Goal: Task Accomplishment & Management: Manage account settings

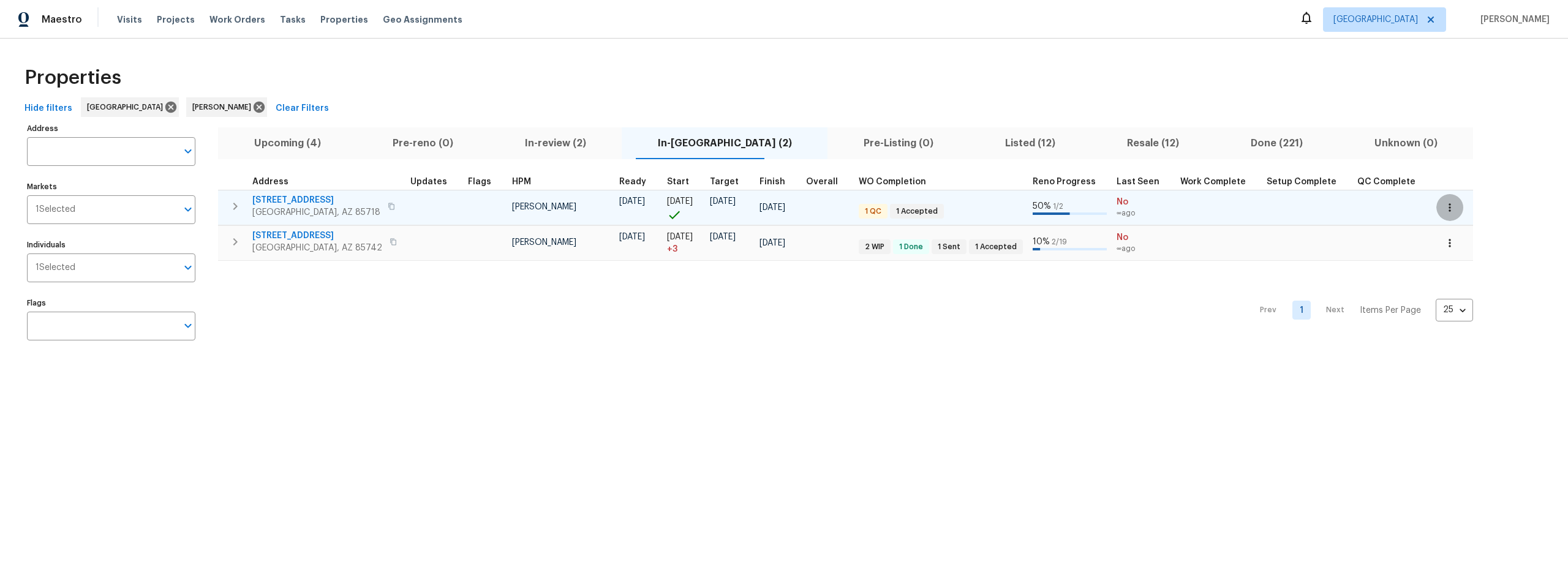
click at [1444, 205] on icon "button" at bounding box center [1450, 207] width 13 height 13
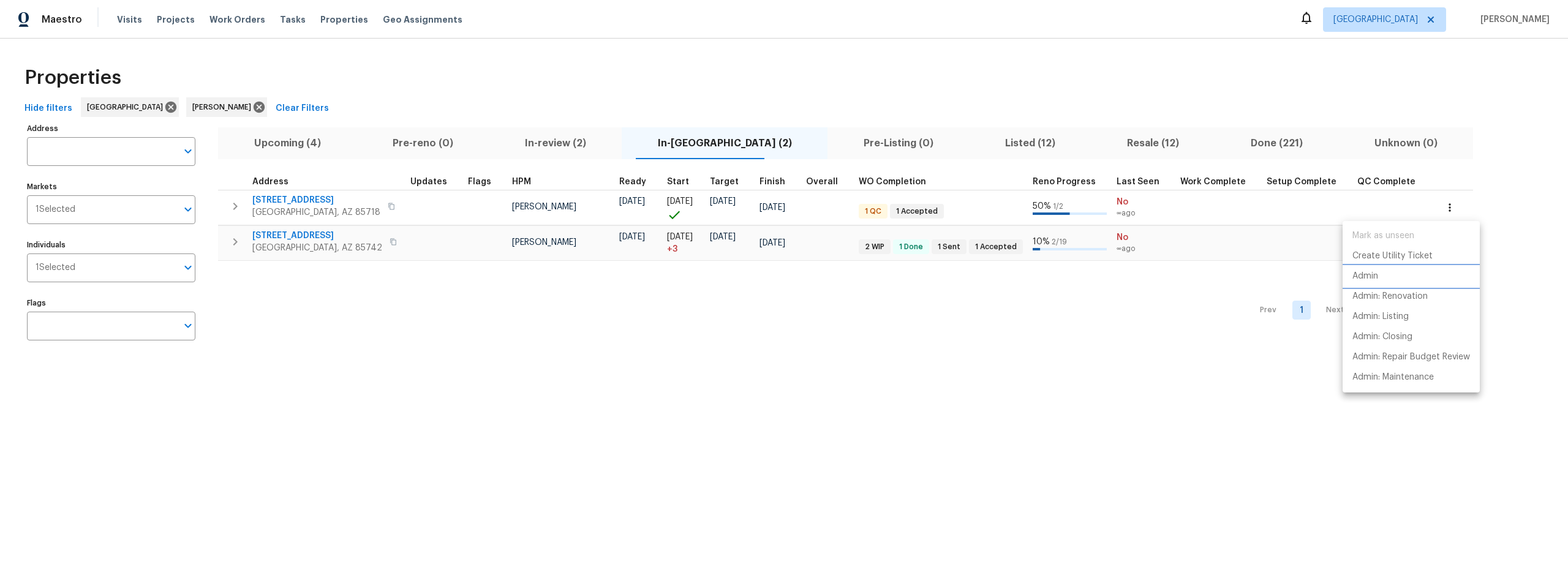
click at [1378, 280] on p "Admin" at bounding box center [1365, 276] width 26 height 13
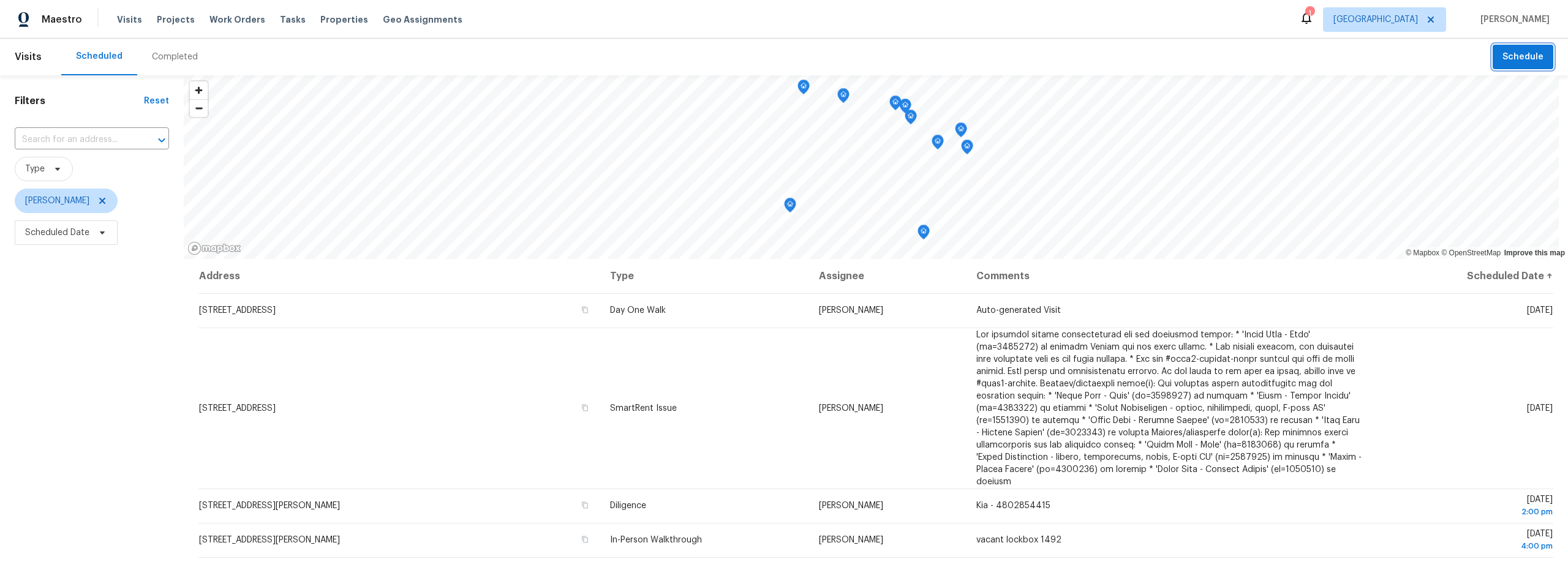
click at [1504, 61] on span "Schedule" at bounding box center [1523, 57] width 41 height 15
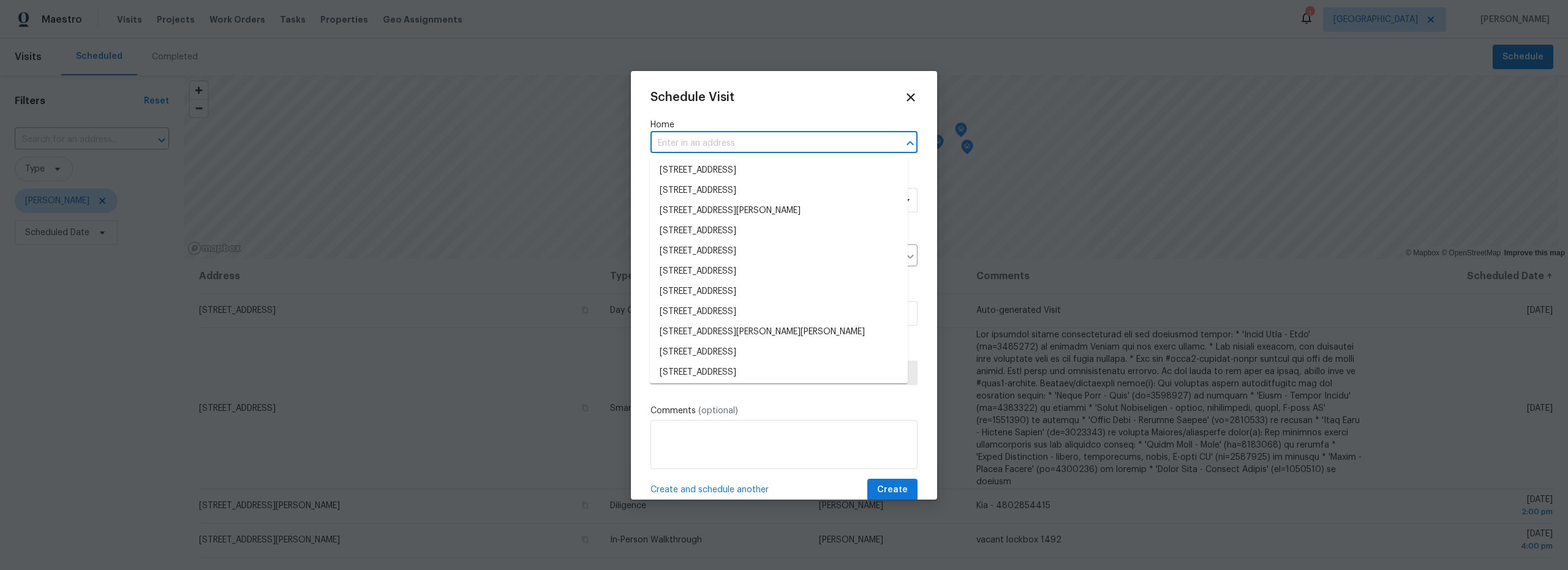
paste input "[STREET_ADDRESS]"
type input "[STREET_ADDRESS]"
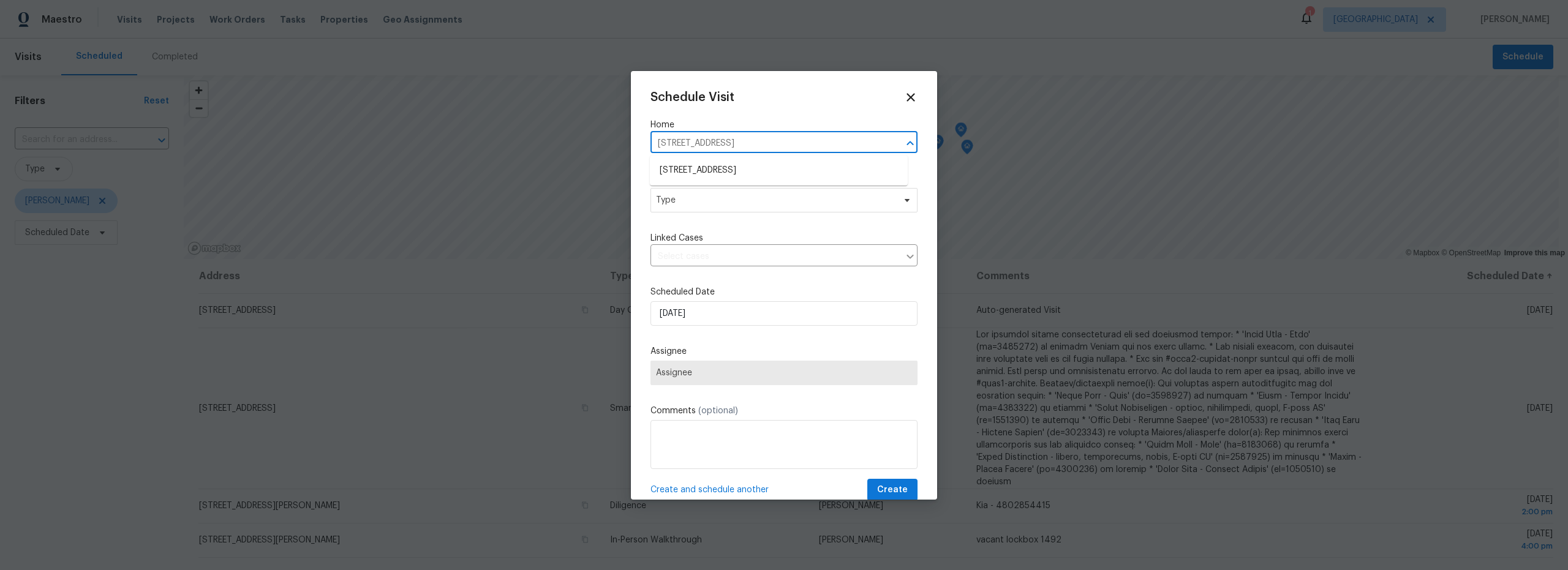
click at [747, 172] on li "478 S Contempo Dr, Tucson, AZ 85710" at bounding box center [778, 170] width 258 height 20
click at [743, 199] on span "Type" at bounding box center [774, 200] width 238 height 13
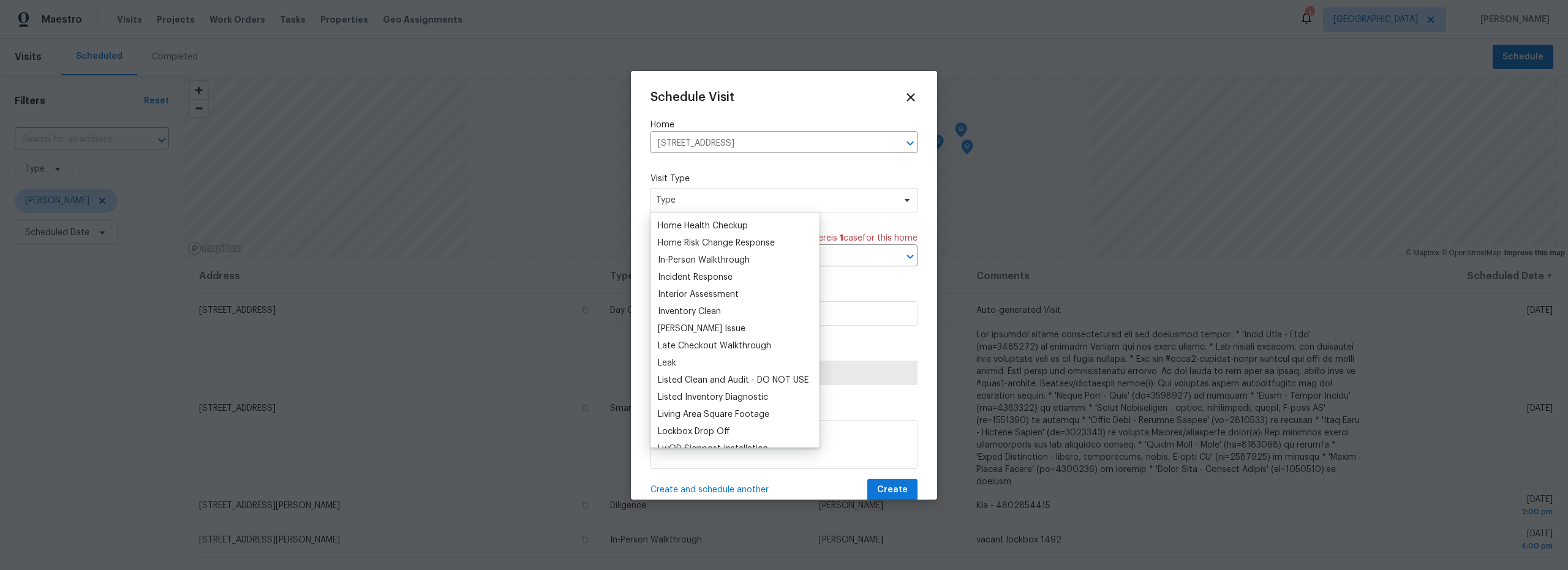
scroll to position [425, 0]
click at [689, 261] on div "In-Person Walkthrough" at bounding box center [703, 261] width 92 height 13
type input "08/14/2025 5:37 pm"
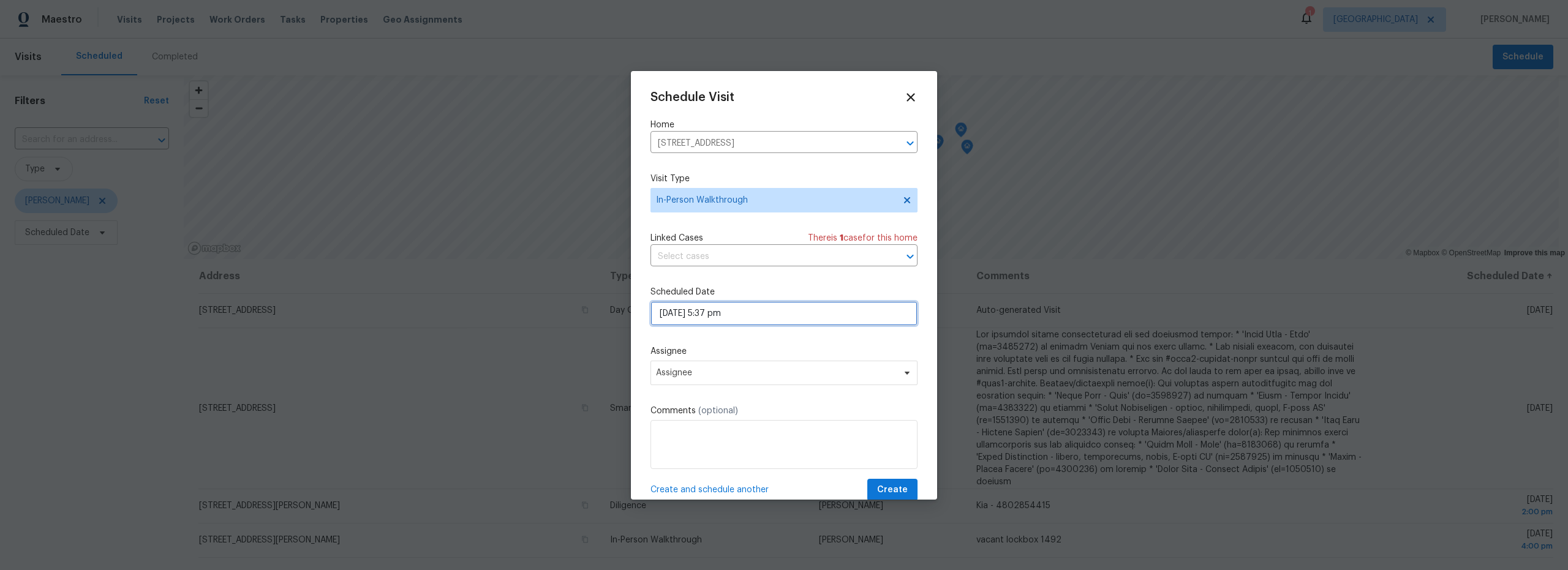
click at [749, 315] on input "08/14/2025 5:37 pm" at bounding box center [784, 313] width 267 height 24
select select "pm"
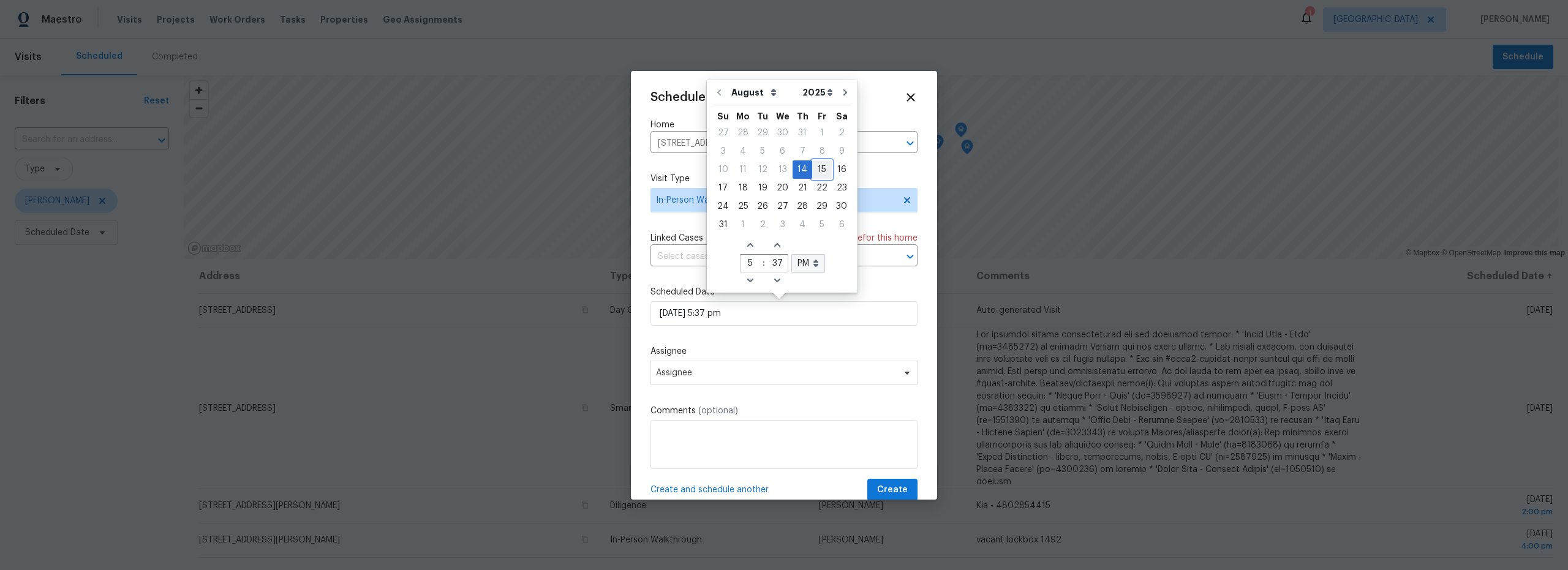
click at [817, 170] on div "15" at bounding box center [822, 170] width 20 height 17
type input "08/15/2025 5:37 pm"
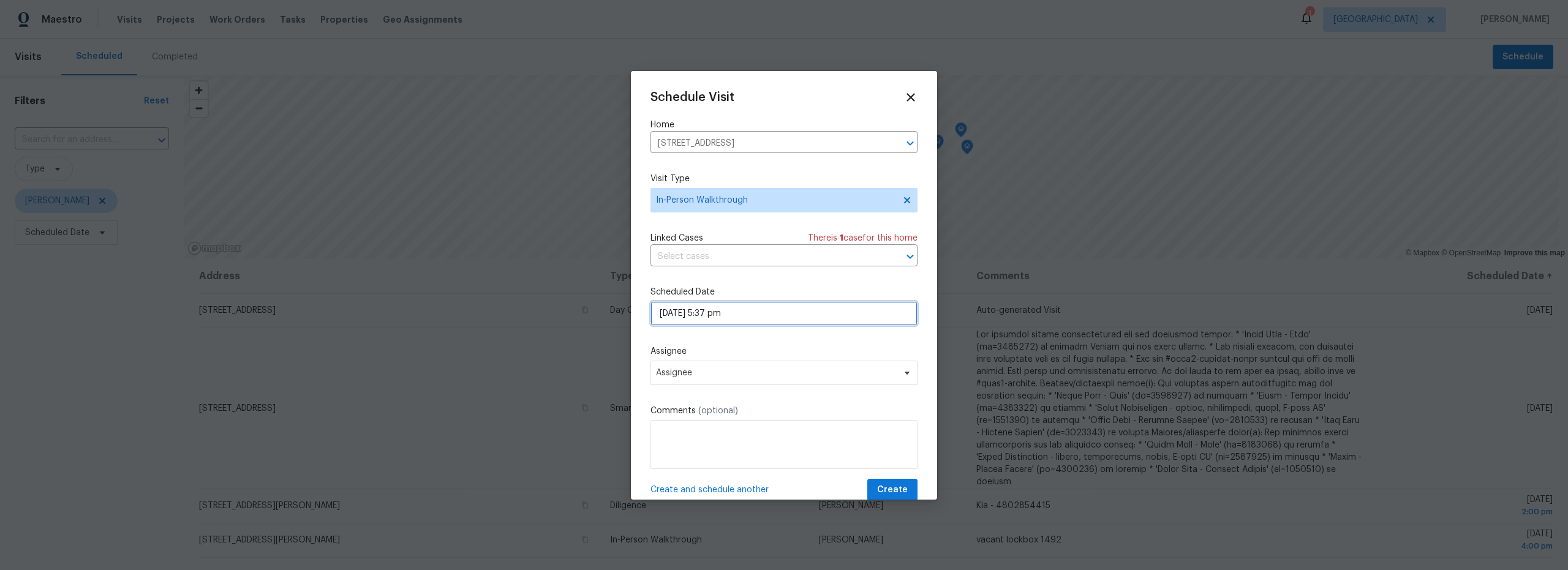
click at [711, 313] on input "08/15/2025 5:37 pm" at bounding box center [784, 313] width 267 height 24
select select "pm"
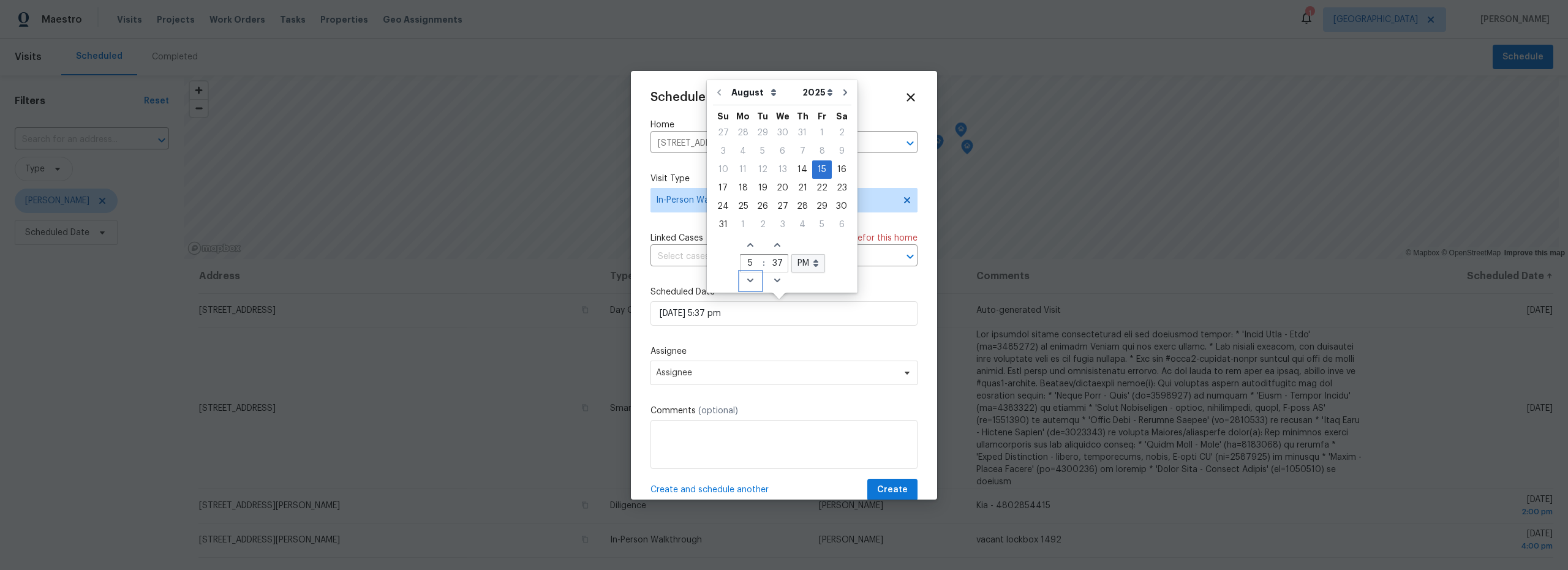
click at [747, 282] on icon "Decrease hours (12hr clock)" at bounding box center [750, 280] width 6 height 4
type input "08/15/2025 4:37 pm"
type input "4"
click at [747, 282] on icon "Decrease hours (12hr clock)" at bounding box center [750, 280] width 6 height 4
type input "08/15/2025 3:37 pm"
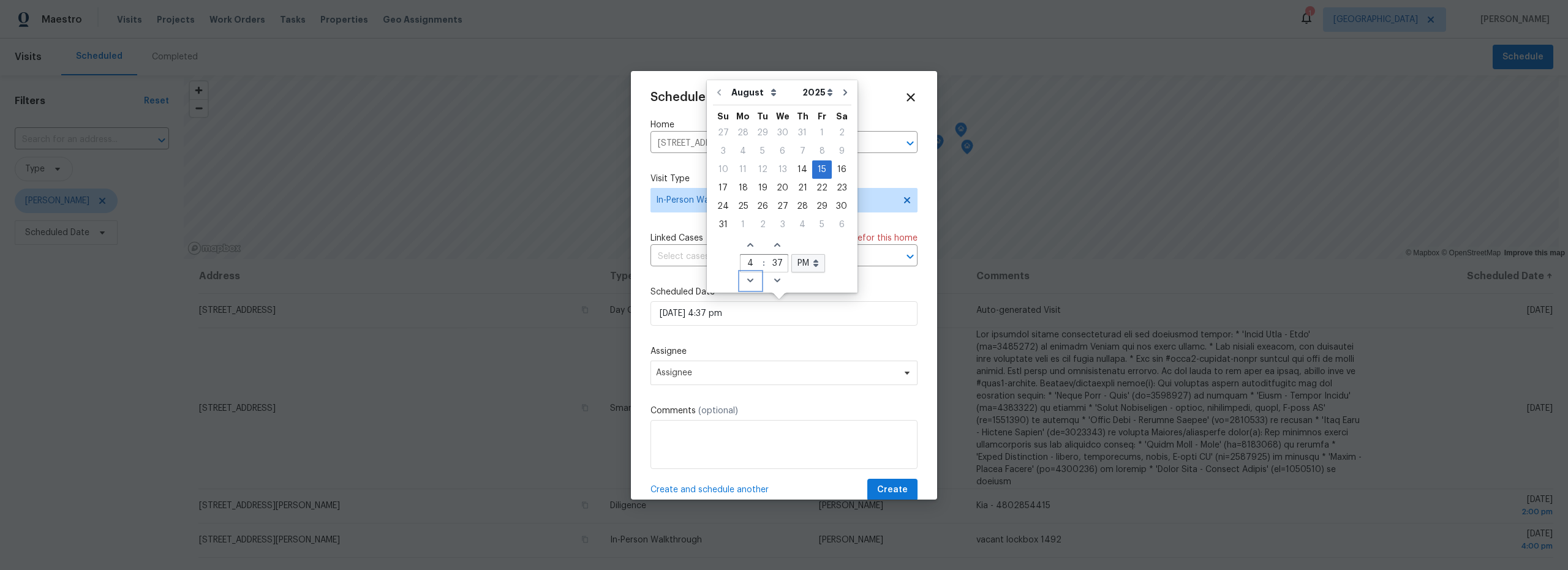
type input "3"
drag, startPoint x: 747, startPoint y: 172, endPoint x: 747, endPoint y: 281, distance: 109.0
click at [747, 281] on icon "Decrease hours (12hr clock)" at bounding box center [750, 280] width 10 height 10
type input "08/15/2025 2:37 pm"
type input "2"
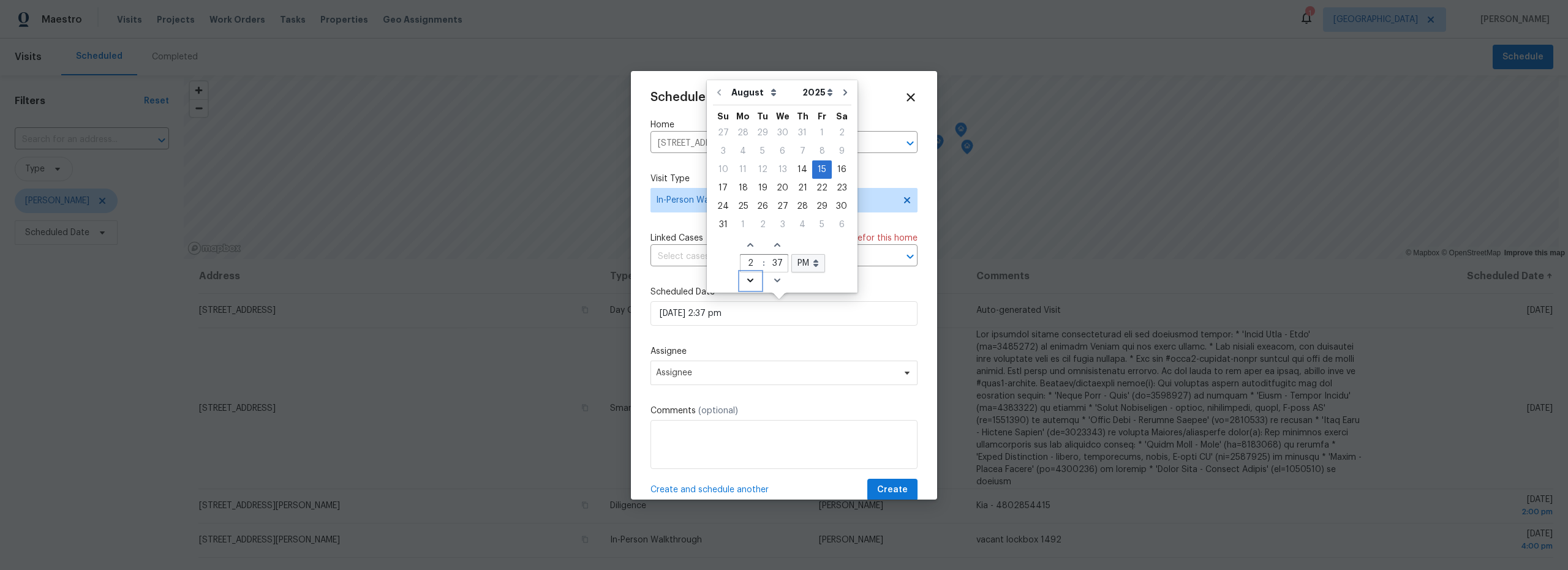
click at [747, 281] on icon "Decrease hours (12hr clock)" at bounding box center [750, 280] width 10 height 10
type input "08/15/2025 1:37 pm"
type input "1"
click at [749, 283] on icon "Decrease hours (12hr clock)" at bounding box center [750, 280] width 10 height 10
type input "08/15/2025 12:37 pm"
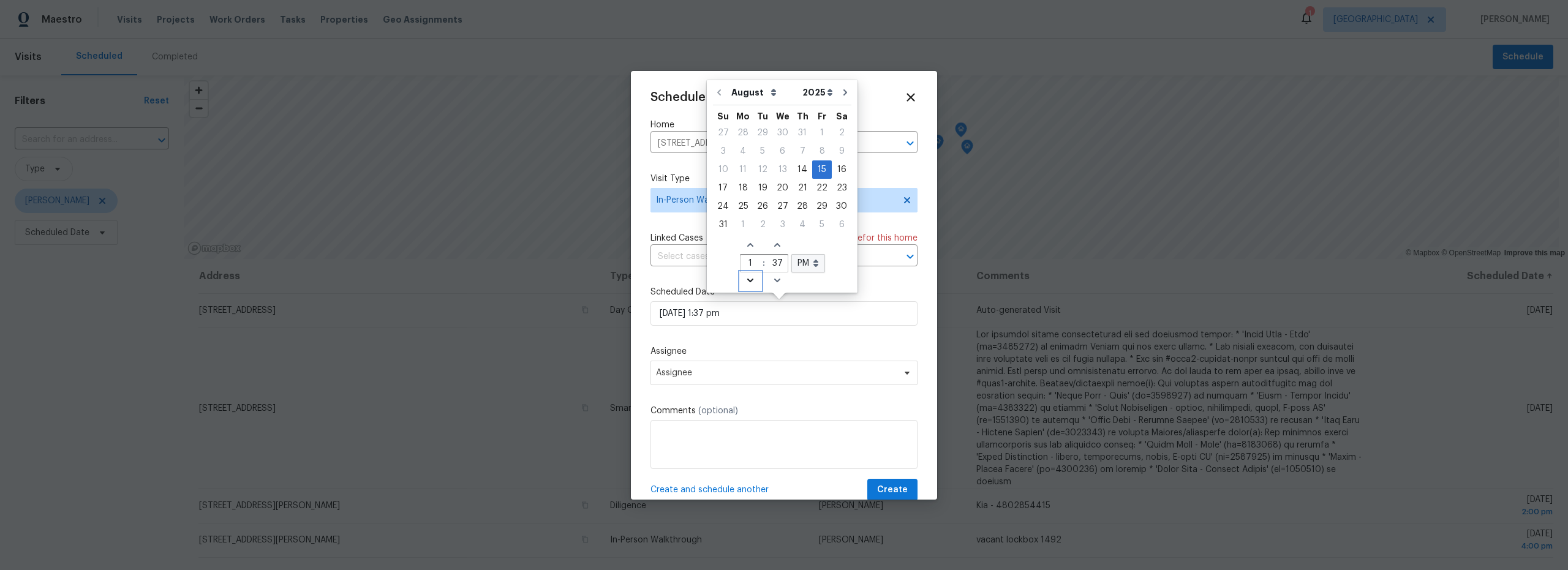
type input "12"
click at [747, 279] on icon "Decrease hours (12hr clock)" at bounding box center [750, 280] width 10 height 10
type input "08/15/2025 11:37 pm"
type input "11"
drag, startPoint x: 747, startPoint y: 281, endPoint x: 721, endPoint y: 369, distance: 91.8
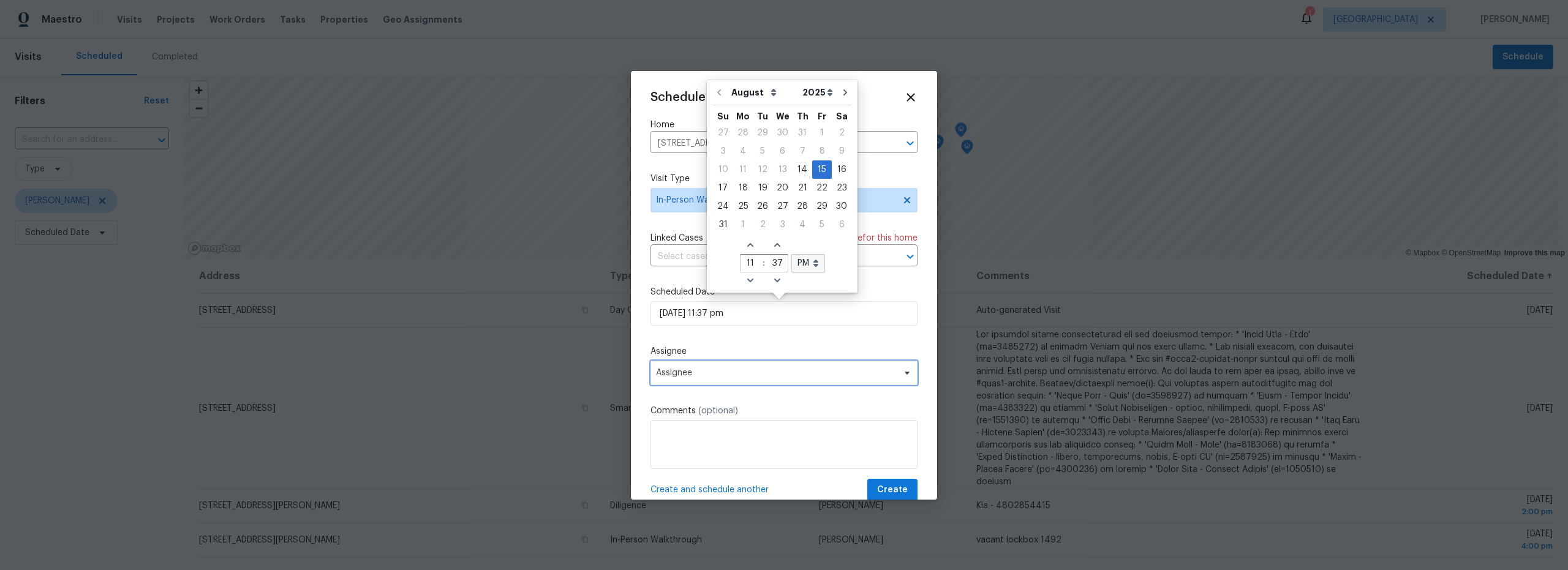
click at [721, 369] on span "Assignee" at bounding box center [776, 373] width 240 height 10
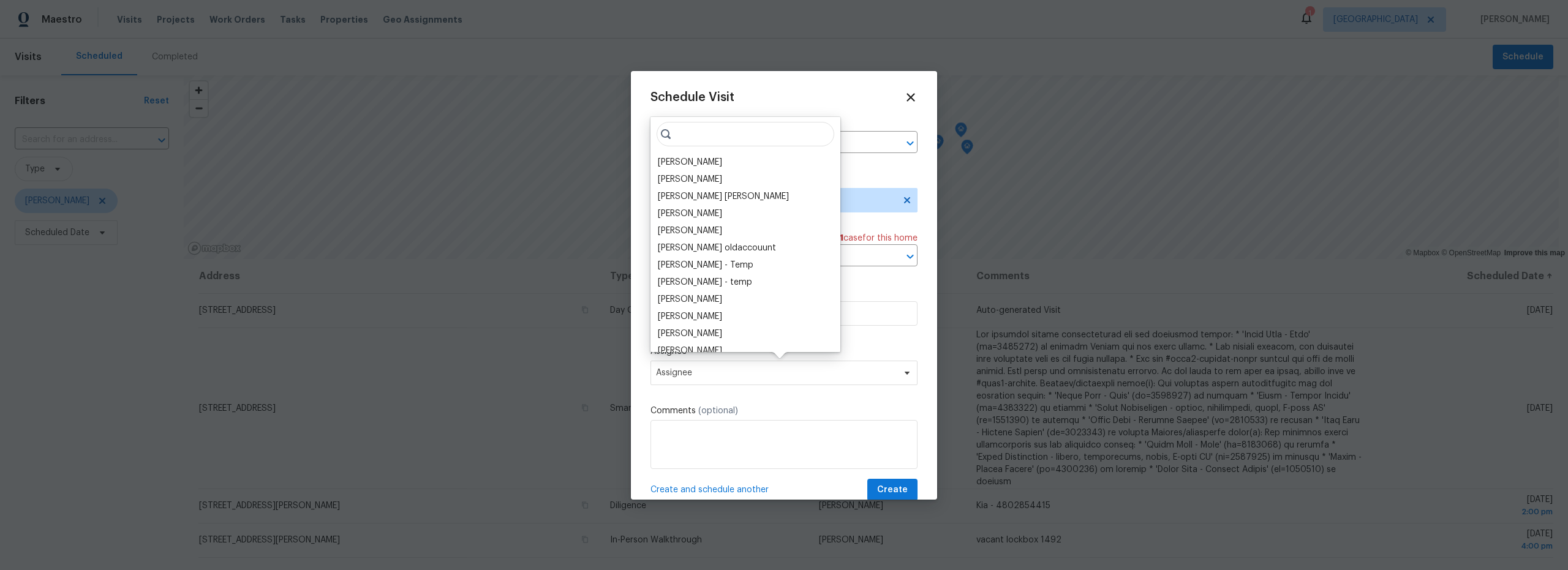
click at [696, 160] on div "[PERSON_NAME]" at bounding box center [689, 162] width 64 height 13
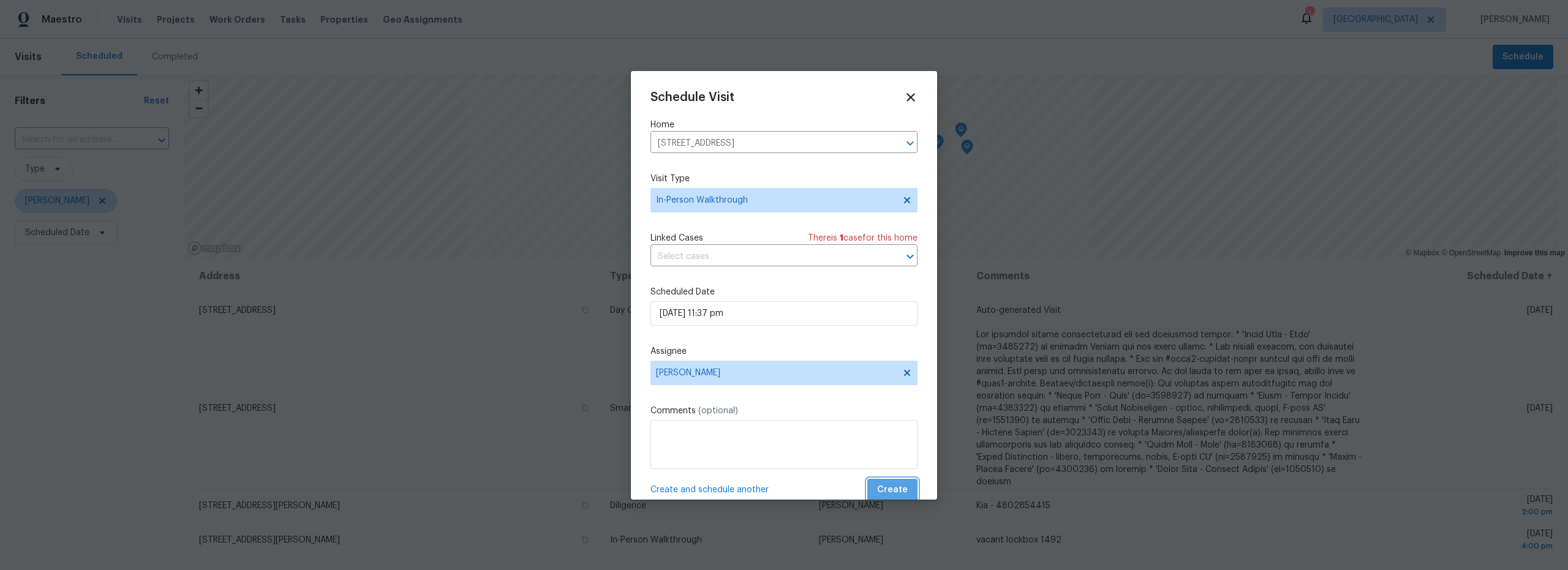
click at [879, 484] on span "Create" at bounding box center [893, 490] width 30 height 15
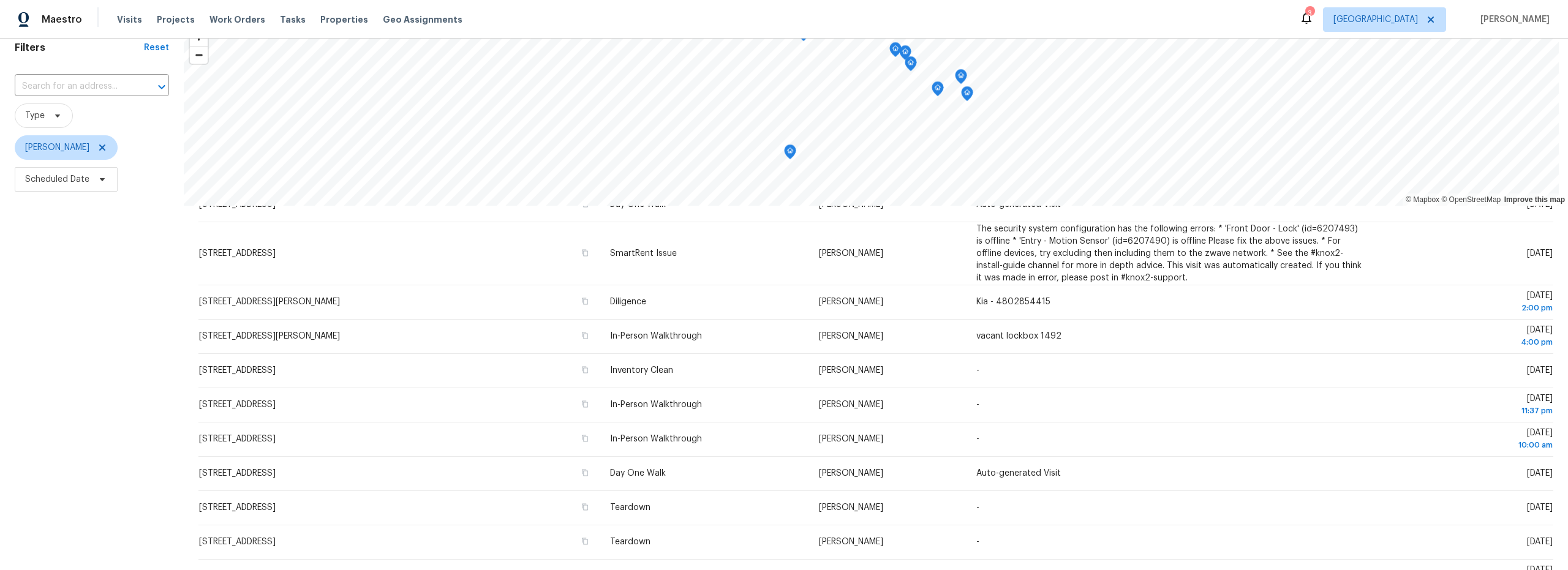
scroll to position [70, 0]
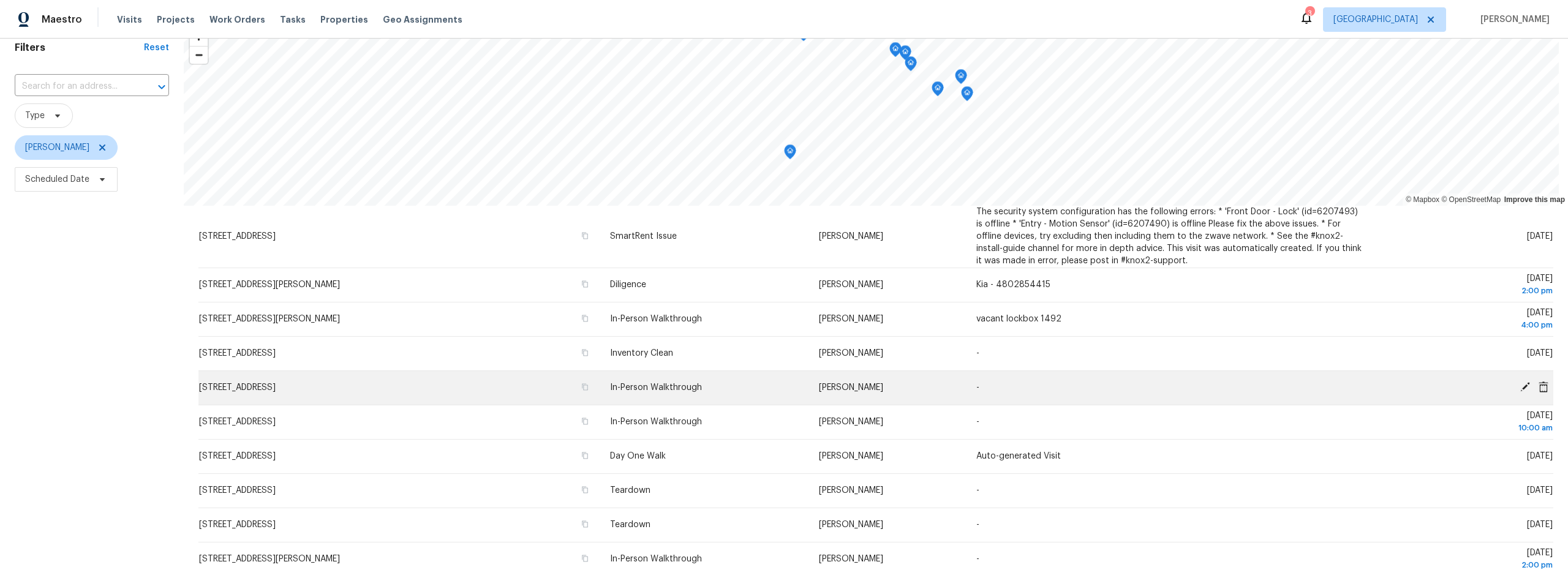
click at [1539, 390] on icon at bounding box center [1544, 387] width 10 height 11
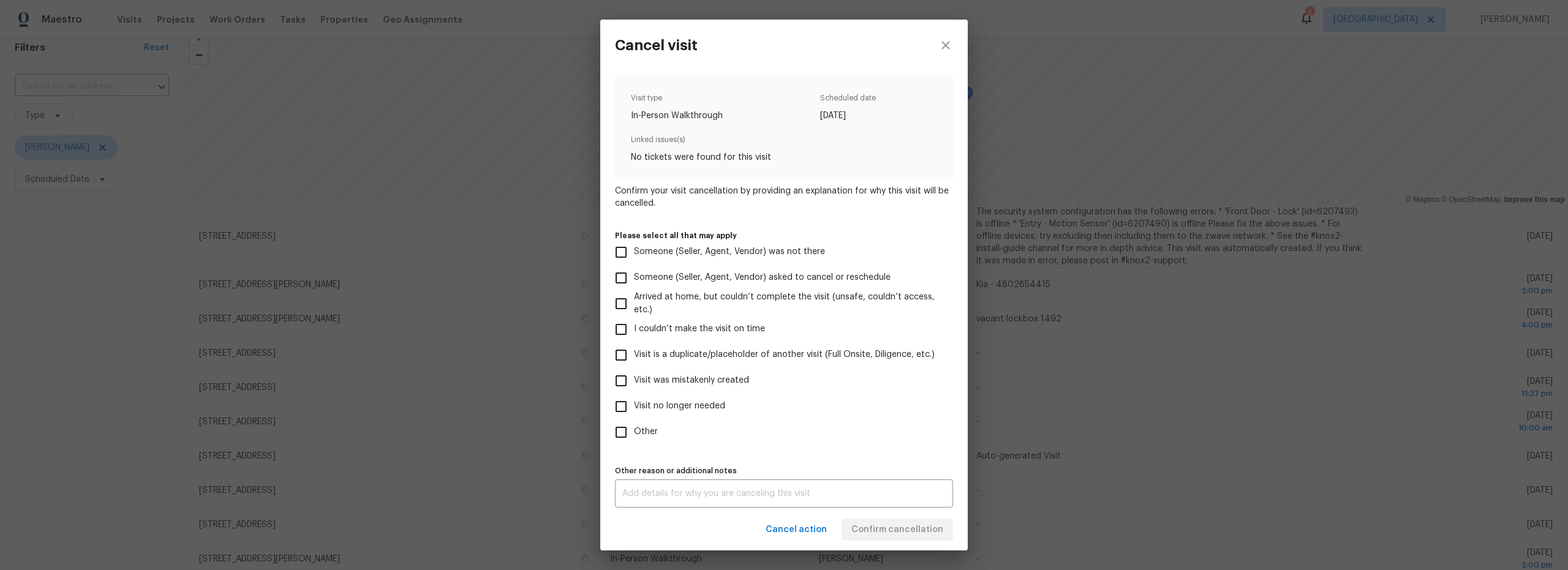
click at [623, 357] on input "Visit is a duplicate/placeholder of another visit (Full Onsite, Diligence, etc.)" at bounding box center [621, 355] width 26 height 26
checkbox input "true"
click at [745, 481] on div "Other reason or additional notes x Other reason or additional notes" at bounding box center [784, 485] width 338 height 46
click at [743, 491] on textarea at bounding box center [784, 493] width 323 height 9
type textarea "b"
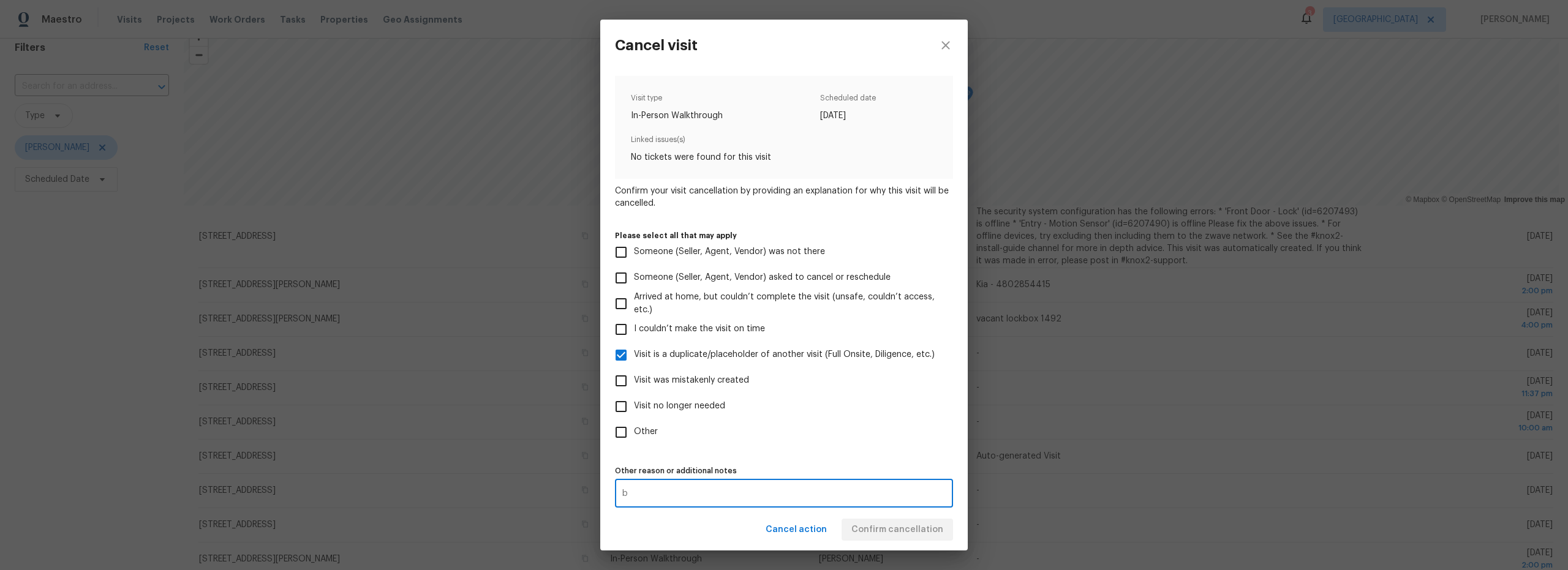
click at [808, 500] on div "b x Other reason or additional notes" at bounding box center [784, 493] width 338 height 28
drag, startPoint x: 871, startPoint y: 530, endPoint x: 881, endPoint y: 531, distance: 10.0
click at [871, 530] on span "Confirm cancellation" at bounding box center [897, 530] width 92 height 15
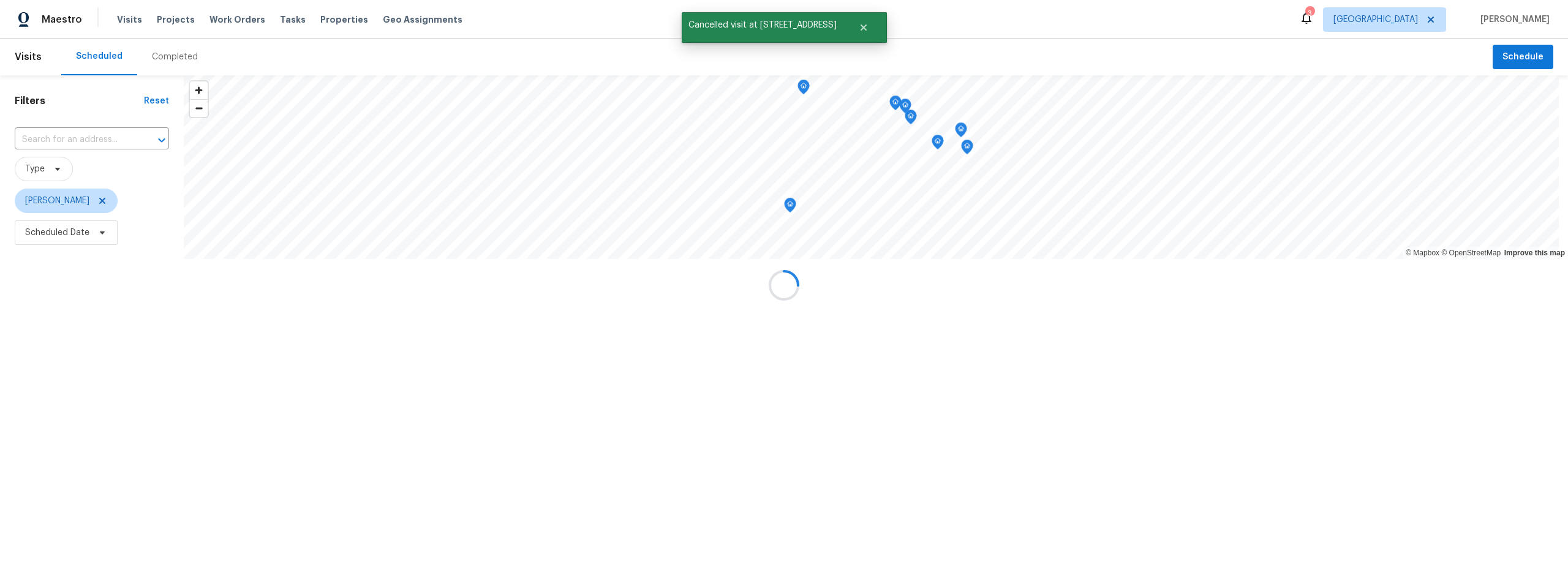
scroll to position [0, 0]
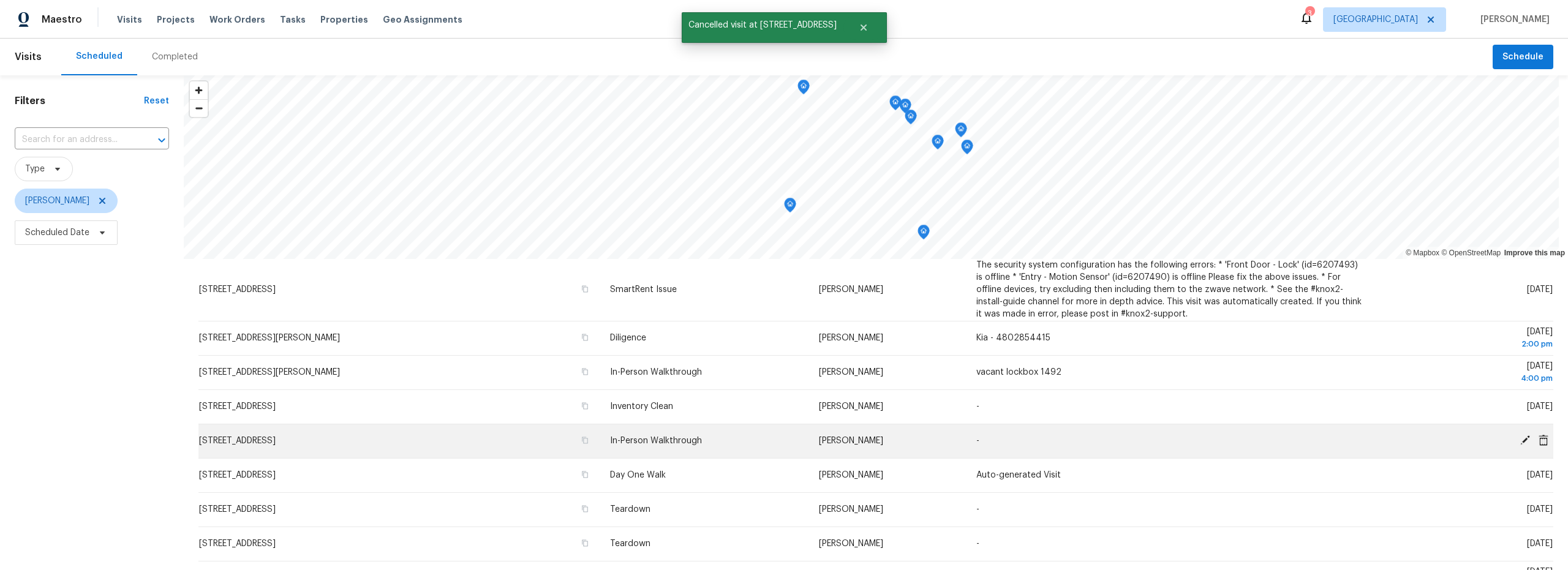
click at [1520, 442] on icon at bounding box center [1525, 440] width 11 height 11
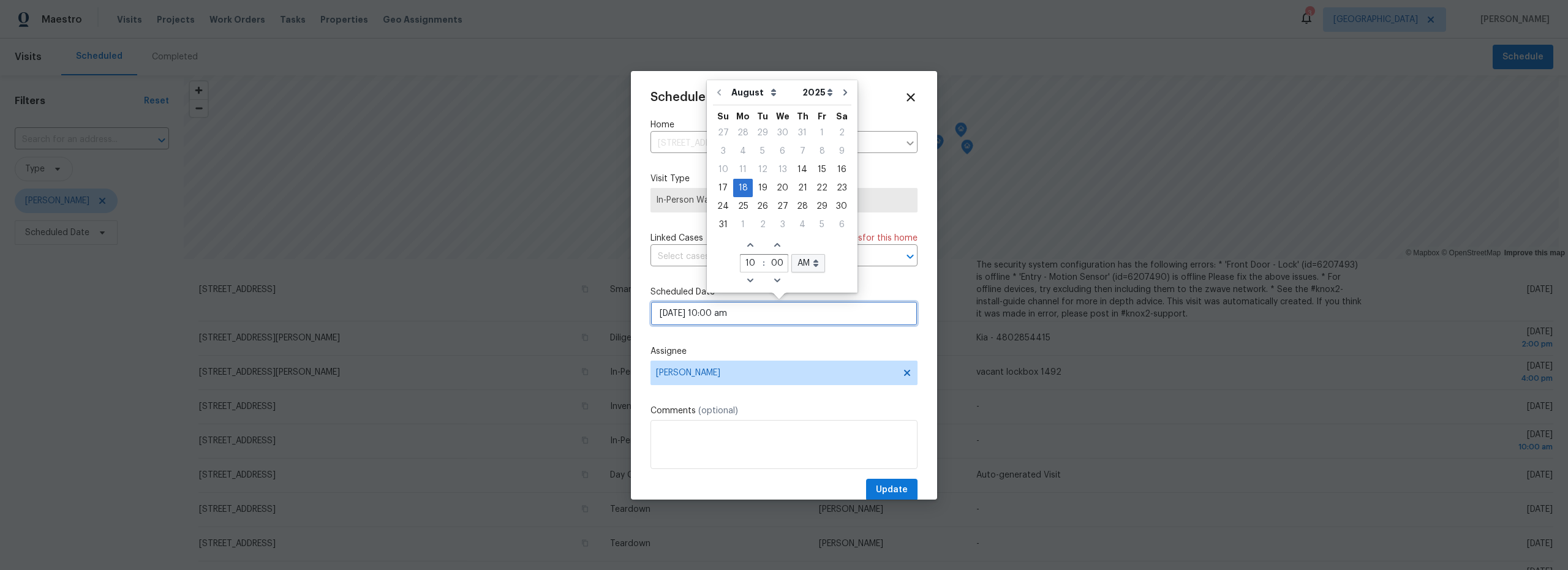
click at [751, 319] on input "[DATE] 10:00 am" at bounding box center [784, 313] width 267 height 24
click at [817, 174] on div "15" at bounding box center [822, 170] width 20 height 17
type input "[DATE] 10:00 am"
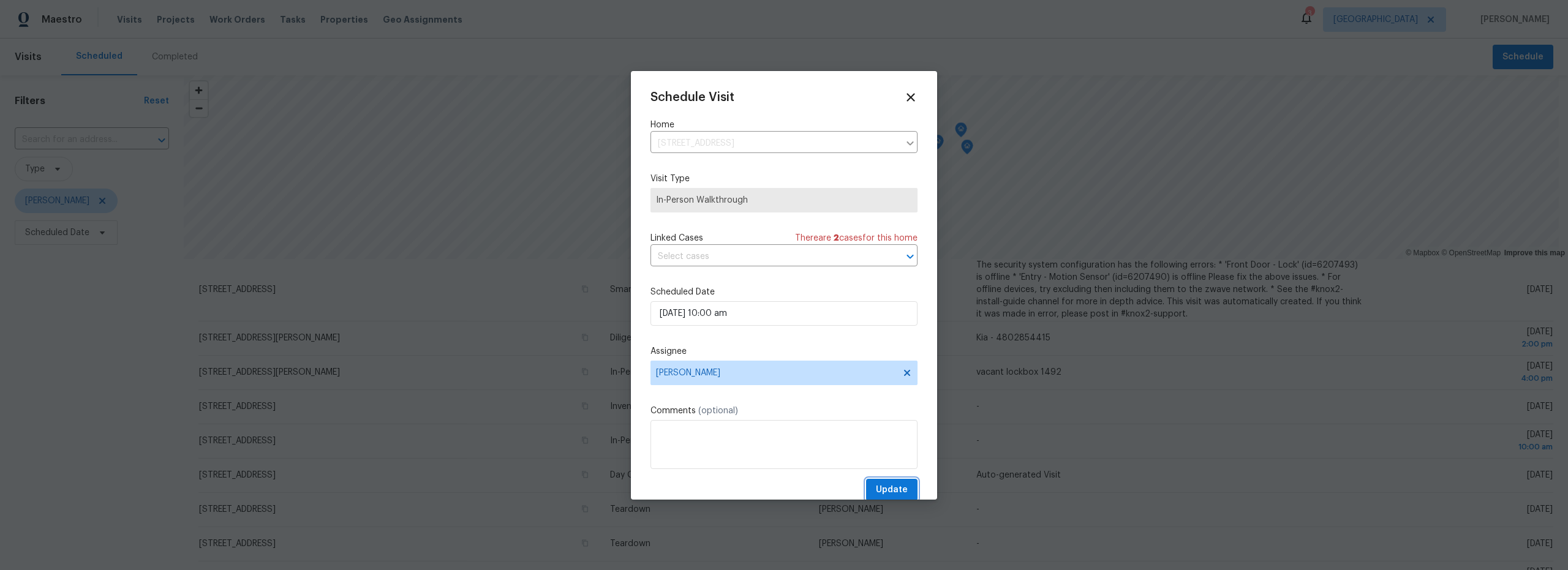
click at [882, 488] on span "Update" at bounding box center [892, 490] width 32 height 15
